Goal: Information Seeking & Learning: Understand process/instructions

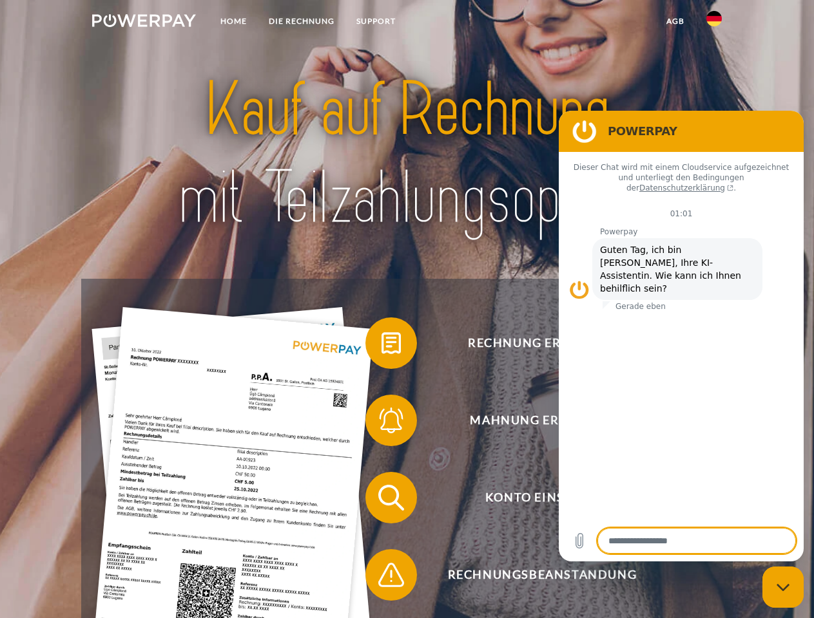
click at [144, 23] on img at bounding box center [144, 20] width 104 height 13
click at [714, 23] on img at bounding box center [713, 18] width 15 height 15
click at [675, 21] on link "agb" at bounding box center [675, 21] width 40 height 23
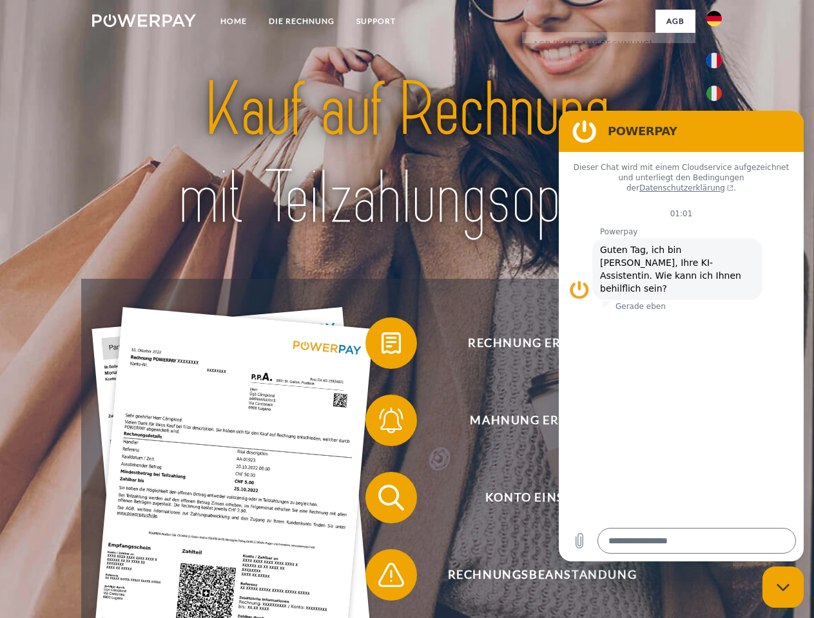
click at [381, 346] on span at bounding box center [372, 343] width 64 height 64
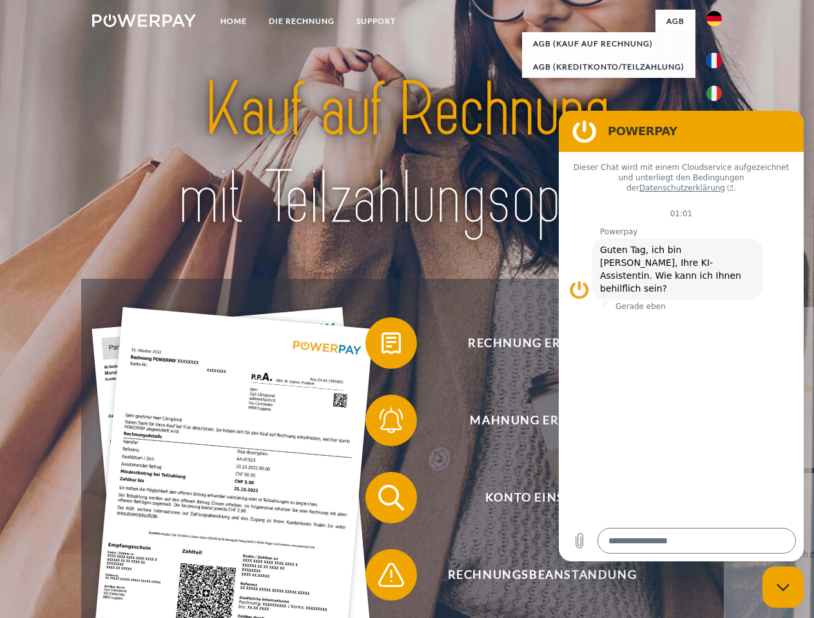
click at [381, 423] on span at bounding box center [372, 420] width 64 height 64
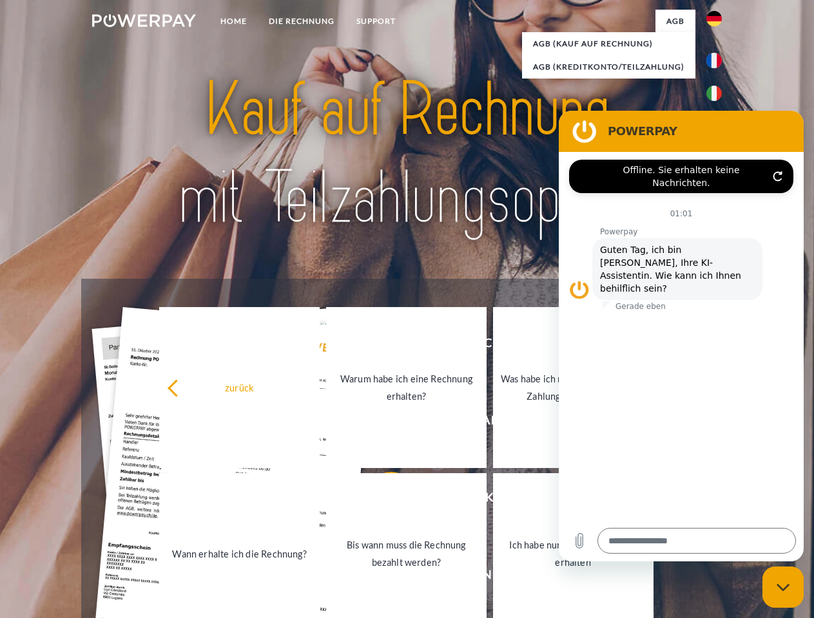
click at [381, 501] on link "Bis wann muss die Rechnung bezahlt werden?" at bounding box center [406, 554] width 160 height 161
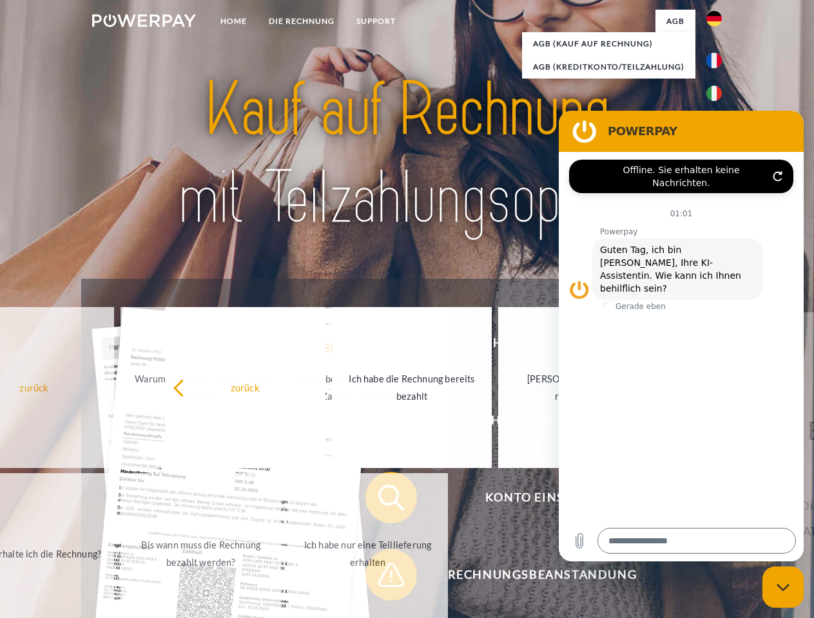
click at [381, 578] on span at bounding box center [372, 575] width 64 height 64
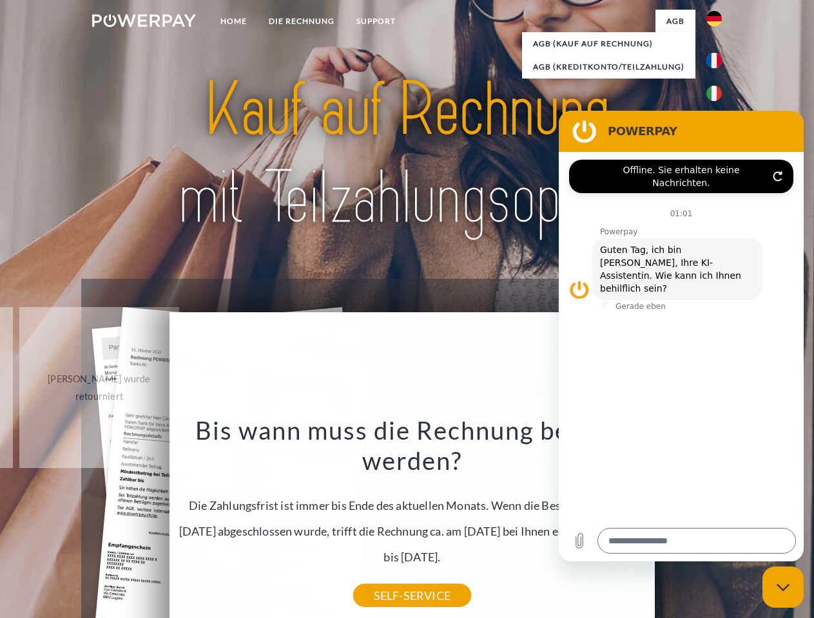
click at [783, 588] on icon "Messaging-Fenster schließen" at bounding box center [783, 588] width 14 height 8
type textarea "*"
